Goal: Task Accomplishment & Management: Use online tool/utility

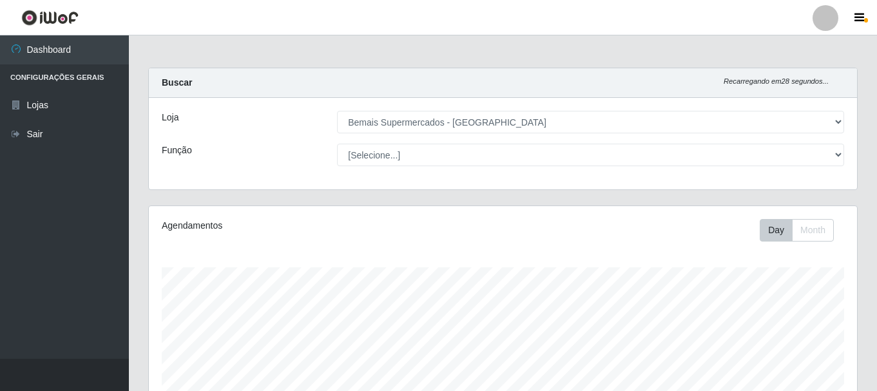
select select "249"
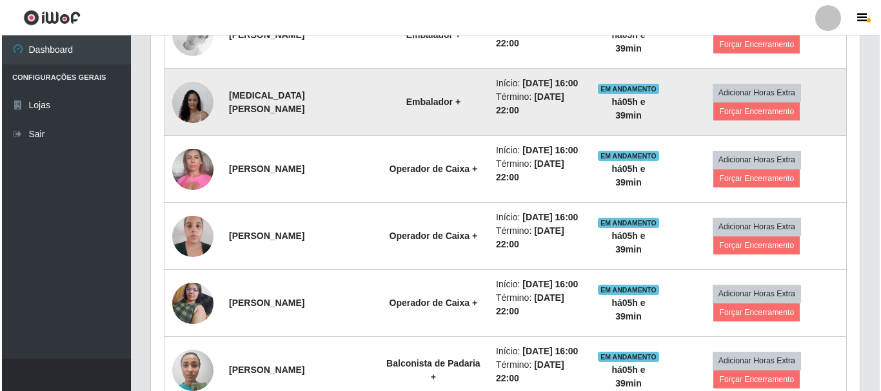
scroll to position [429, 0]
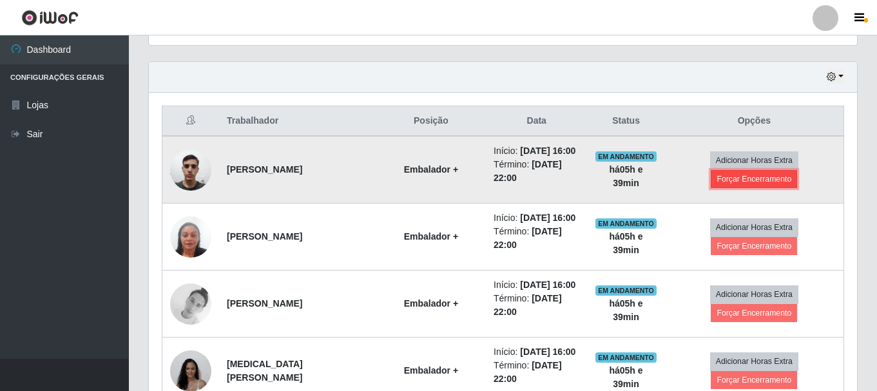
click at [751, 184] on button "Forçar Encerramento" at bounding box center [754, 179] width 86 height 18
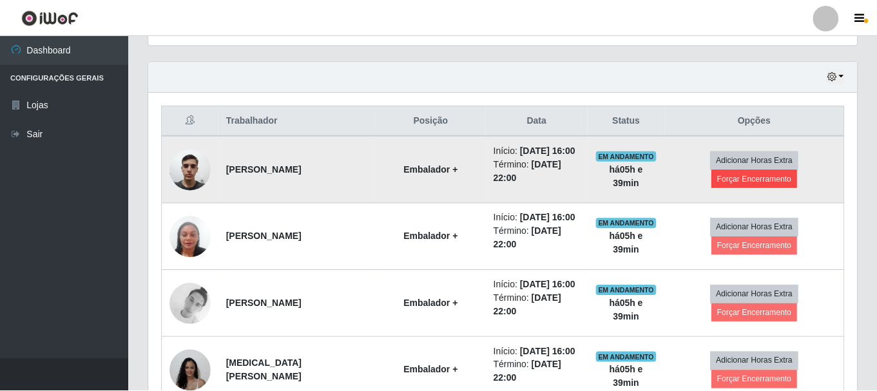
scroll to position [268, 702]
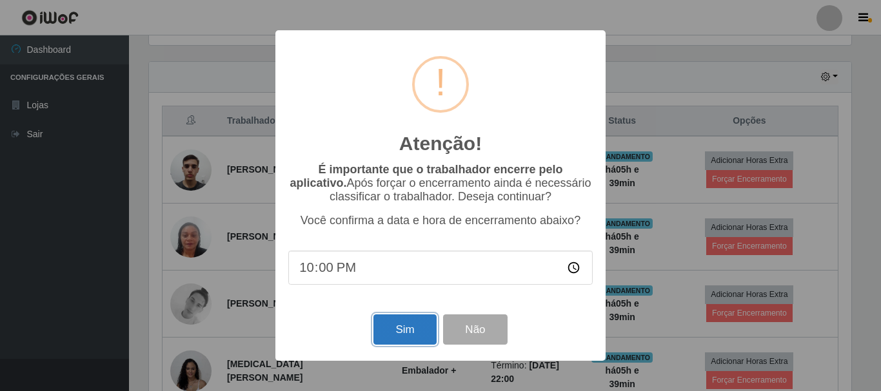
click at [411, 338] on button "Sim" at bounding box center [404, 330] width 63 height 30
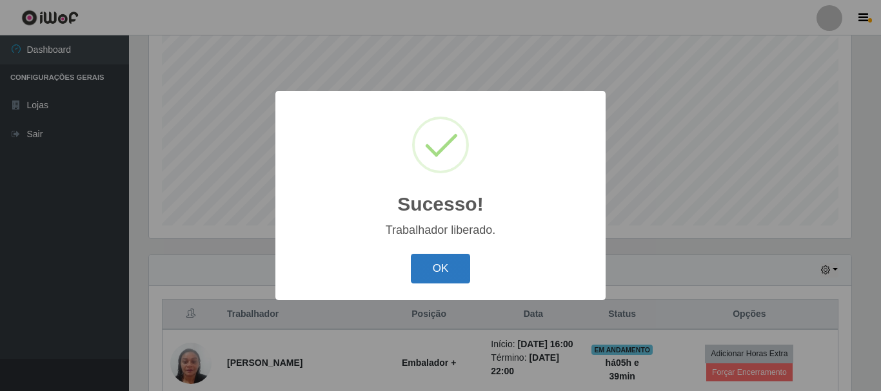
click at [434, 275] on button "OK" at bounding box center [441, 269] width 60 height 30
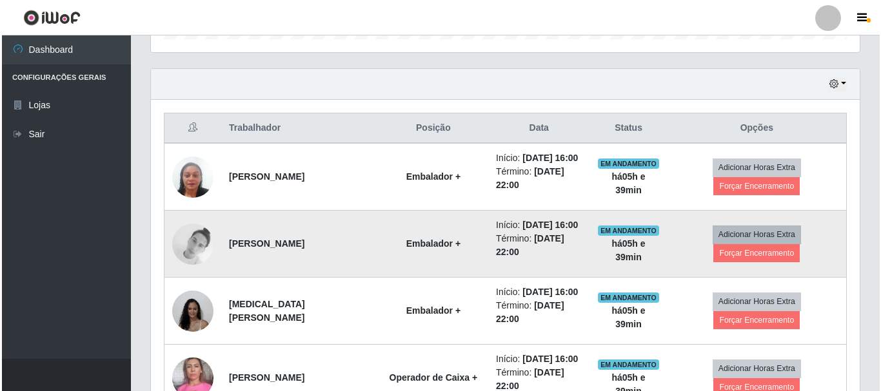
scroll to position [429, 0]
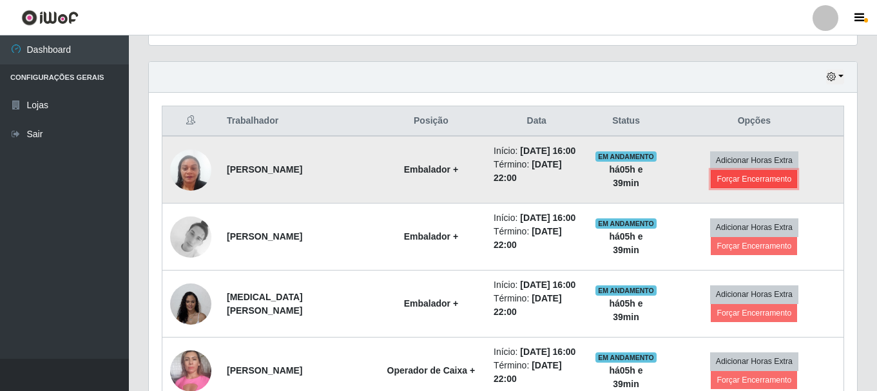
click at [738, 188] on button "Forçar Encerramento" at bounding box center [754, 179] width 86 height 18
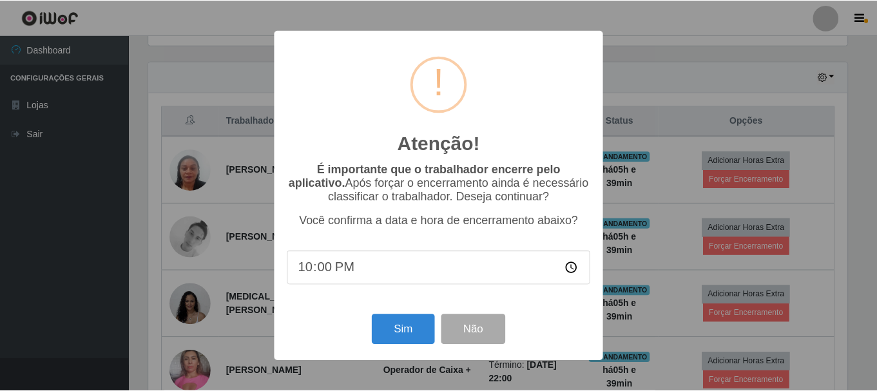
scroll to position [268, 702]
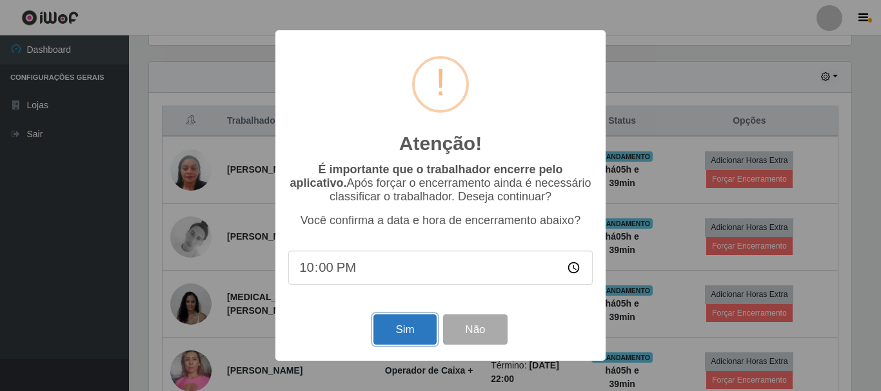
click at [387, 335] on button "Sim" at bounding box center [404, 330] width 63 height 30
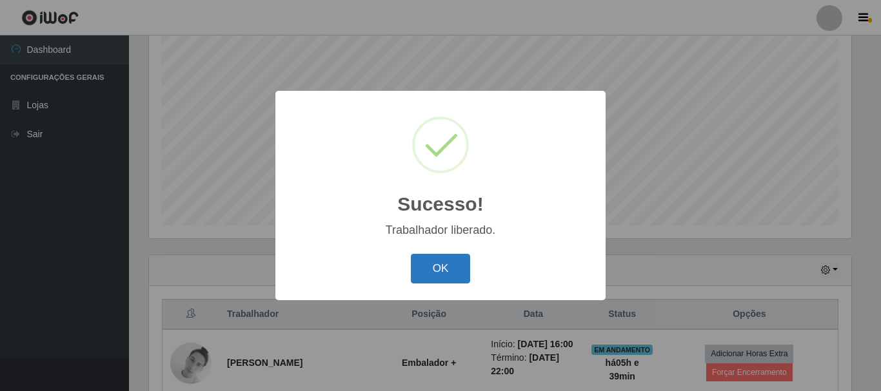
click at [444, 271] on button "OK" at bounding box center [441, 269] width 60 height 30
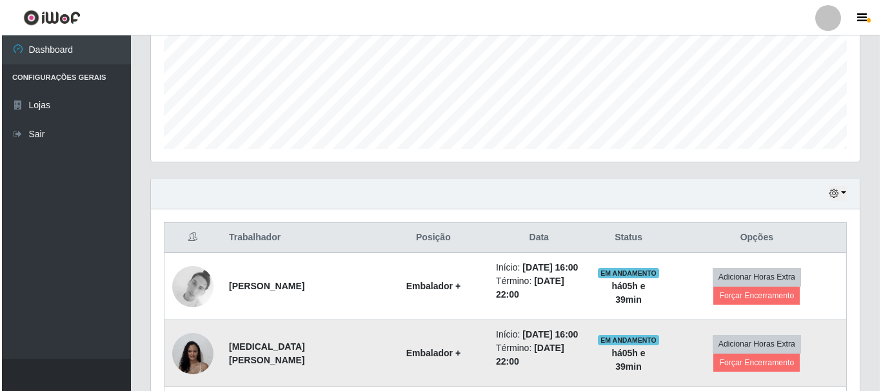
scroll to position [429, 0]
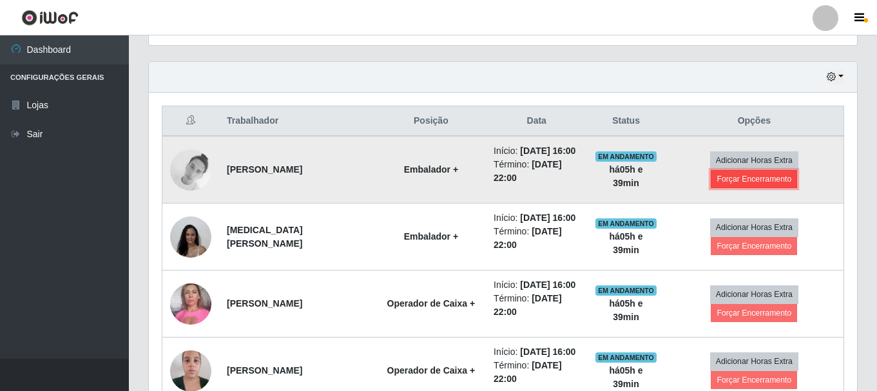
click at [761, 187] on button "Forçar Encerramento" at bounding box center [754, 179] width 86 height 18
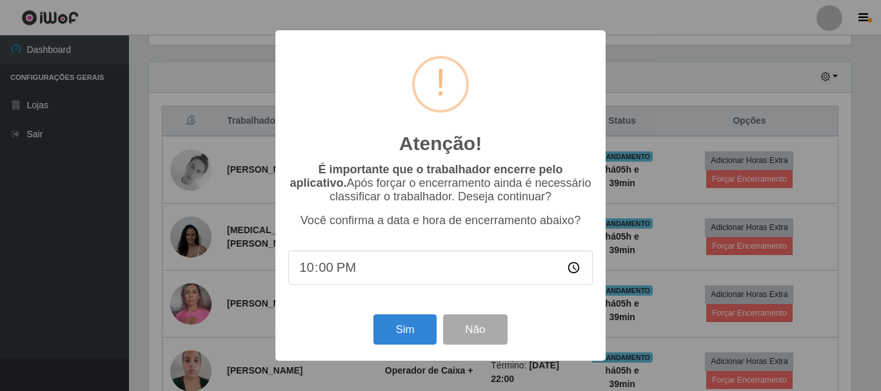
scroll to position [0, 0]
click at [407, 334] on button "Sim" at bounding box center [404, 330] width 63 height 30
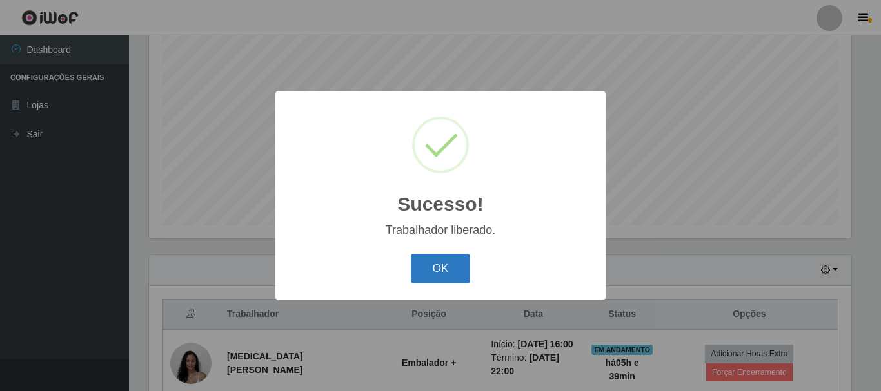
click at [458, 284] on button "OK" at bounding box center [441, 269] width 60 height 30
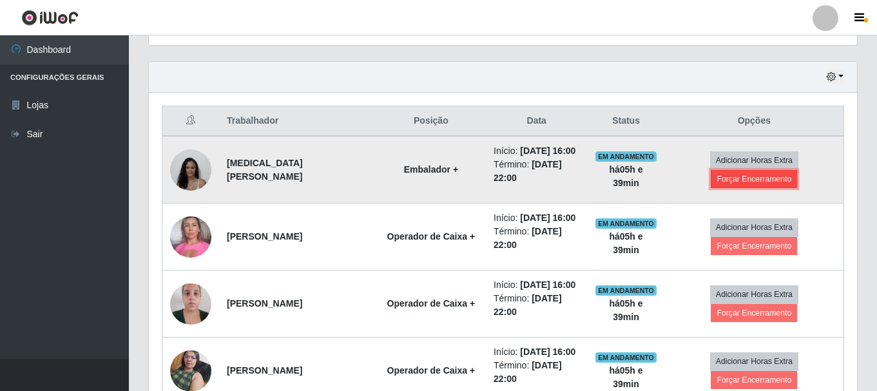
click at [740, 187] on button "Forçar Encerramento" at bounding box center [754, 179] width 86 height 18
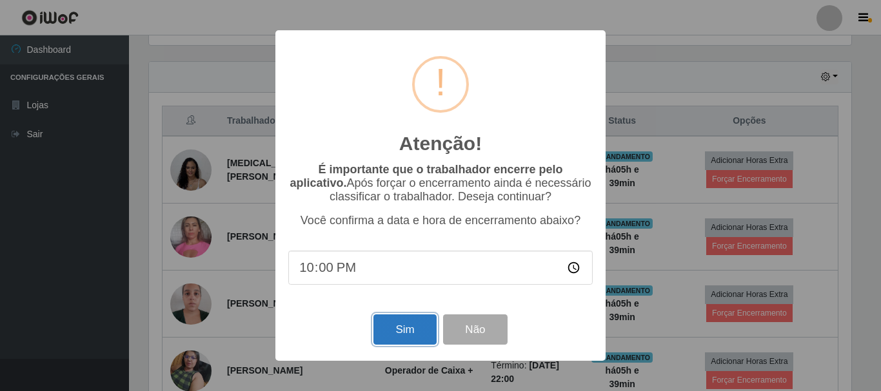
click at [398, 338] on button "Sim" at bounding box center [404, 330] width 63 height 30
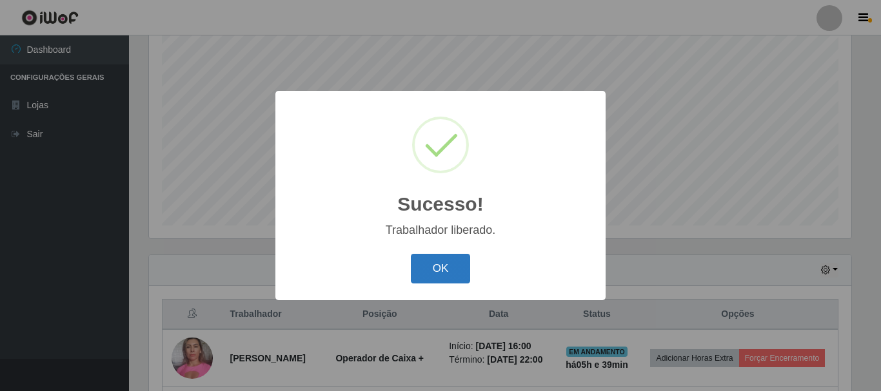
click at [438, 273] on button "OK" at bounding box center [441, 269] width 60 height 30
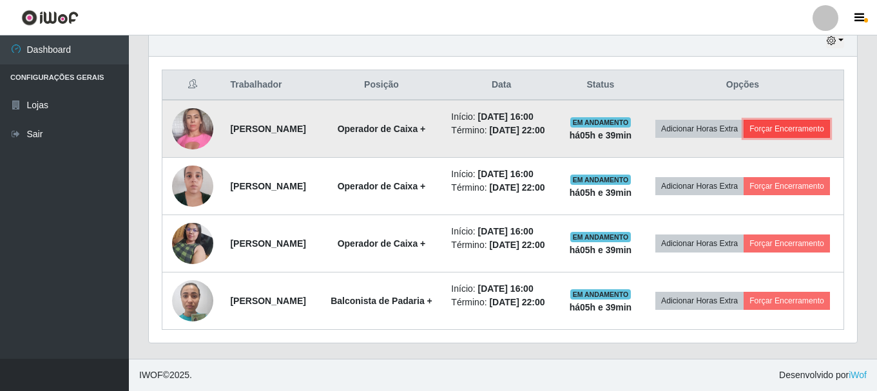
click at [744, 120] on button "Forçar Encerramento" at bounding box center [787, 129] width 86 height 18
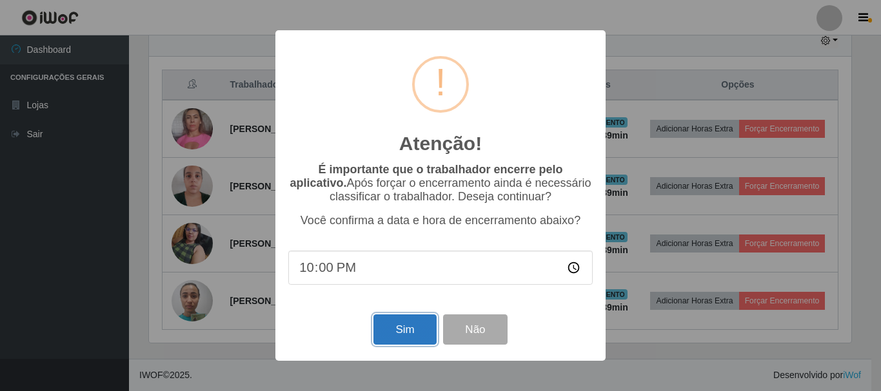
click at [411, 335] on button "Sim" at bounding box center [404, 330] width 63 height 30
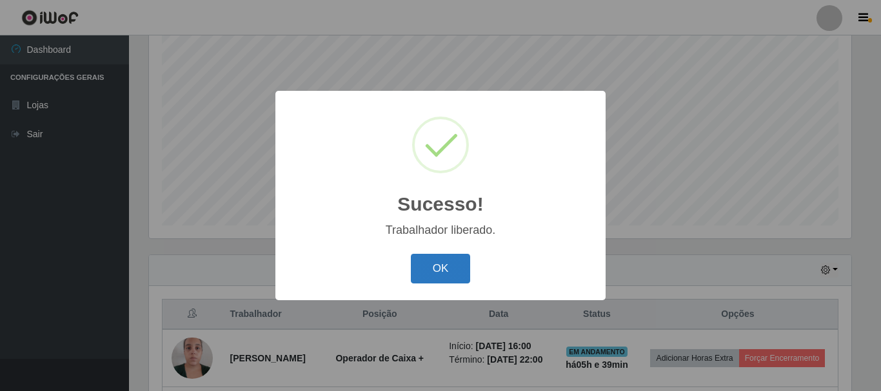
click at [424, 269] on button "OK" at bounding box center [441, 269] width 60 height 30
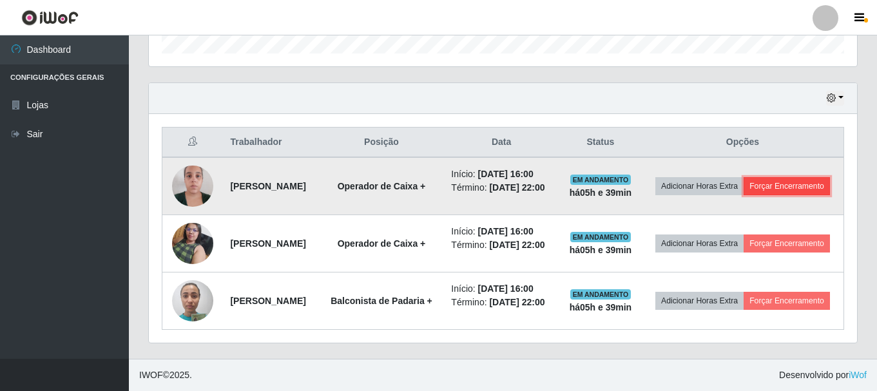
click at [744, 179] on button "Forçar Encerramento" at bounding box center [787, 186] width 86 height 18
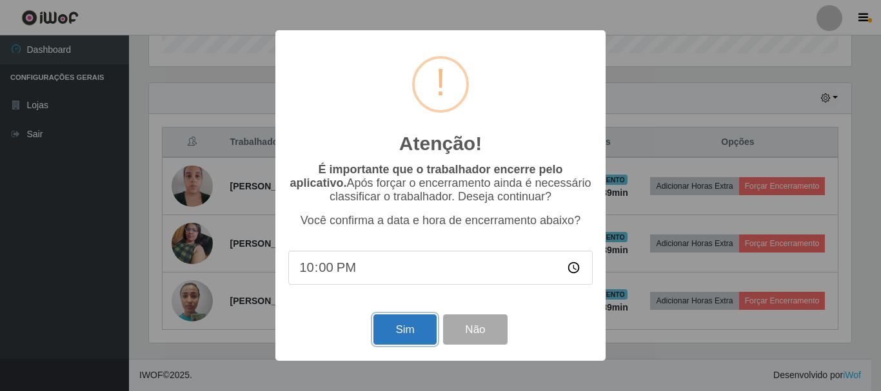
click at [406, 331] on button "Sim" at bounding box center [404, 330] width 63 height 30
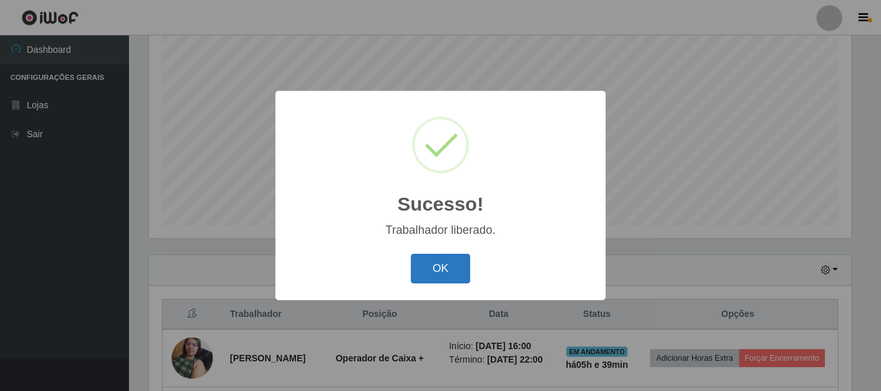
click at [436, 272] on button "OK" at bounding box center [441, 269] width 60 height 30
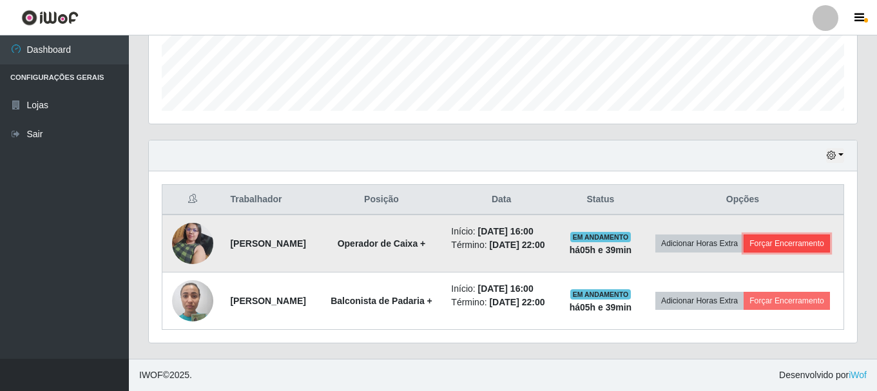
click at [744, 240] on button "Forçar Encerramento" at bounding box center [787, 244] width 86 height 18
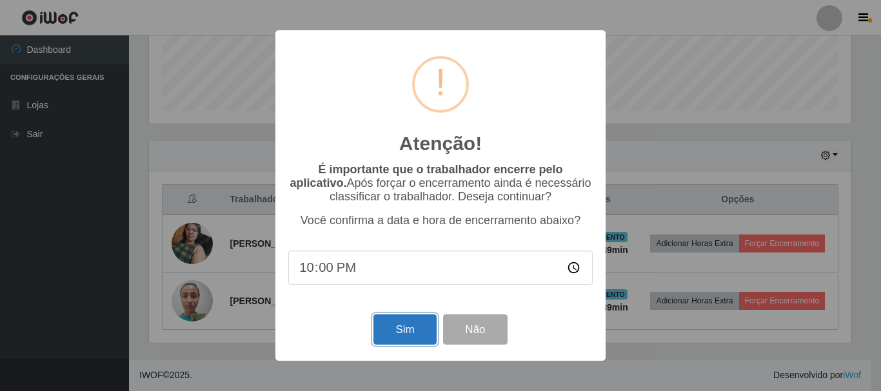
click at [404, 340] on button "Sim" at bounding box center [404, 330] width 63 height 30
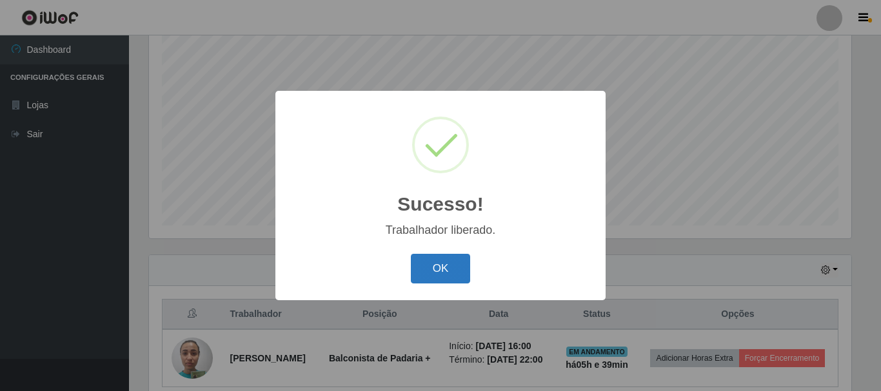
click at [443, 273] on button "OK" at bounding box center [441, 269] width 60 height 30
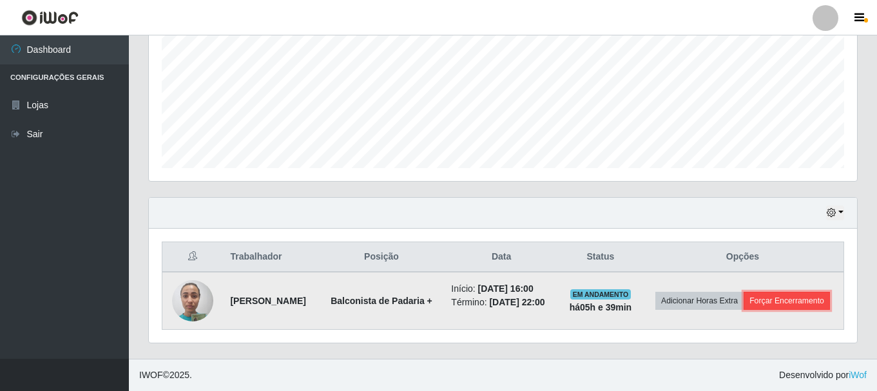
click at [772, 302] on button "Forçar Encerramento" at bounding box center [787, 301] width 86 height 18
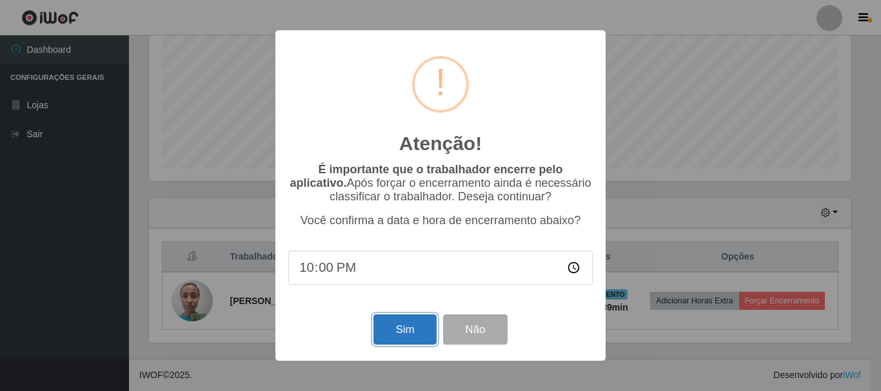
click at [417, 326] on button "Sim" at bounding box center [404, 330] width 63 height 30
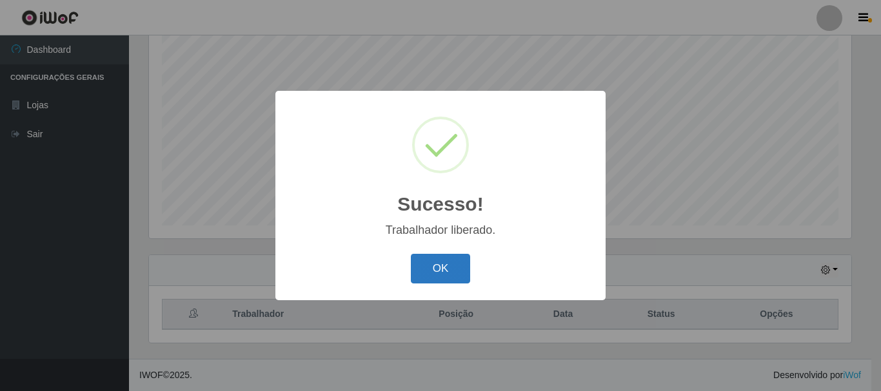
click at [433, 269] on button "OK" at bounding box center [441, 269] width 60 height 30
